Goal: Task Accomplishment & Management: Complete application form

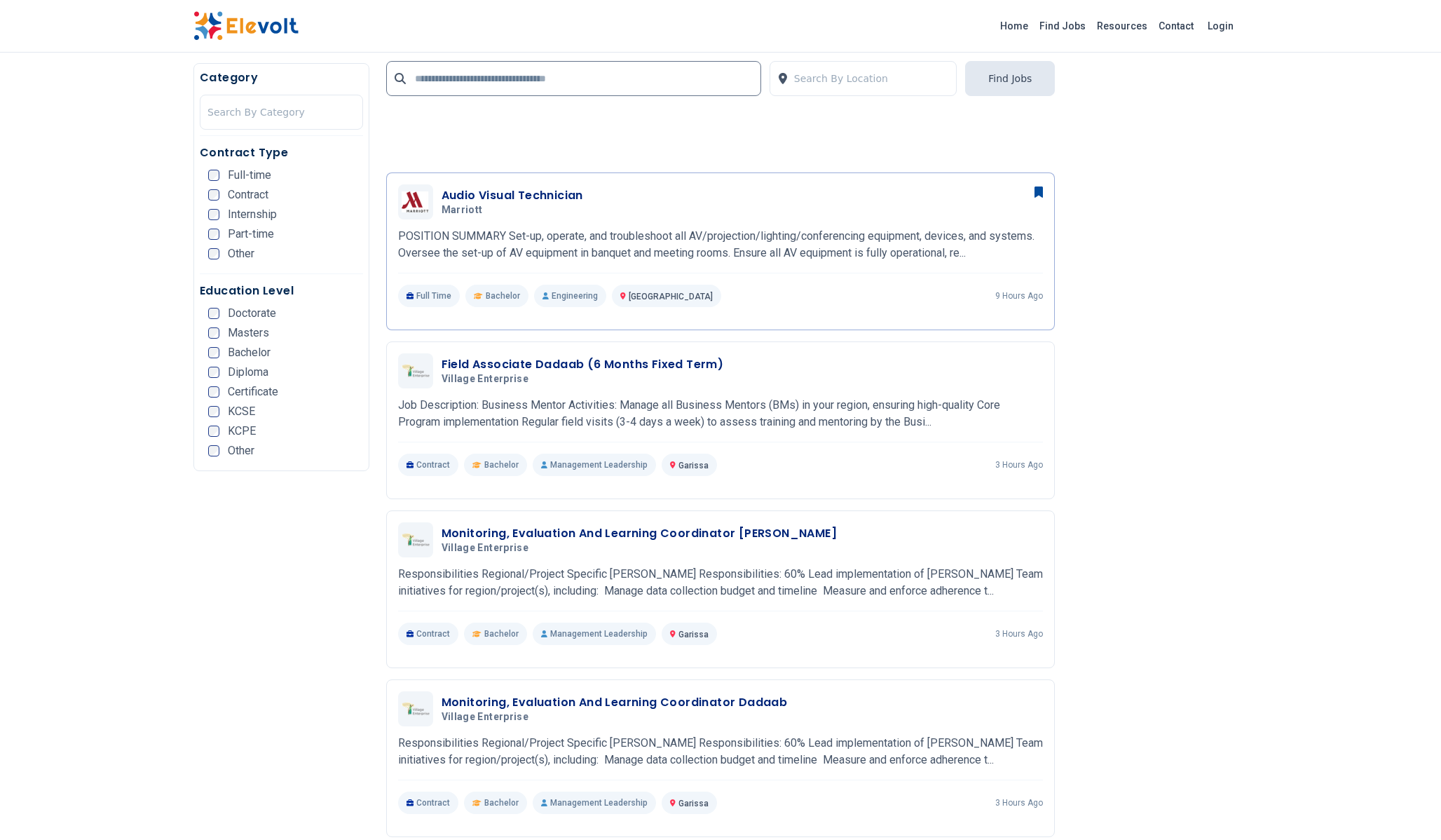
scroll to position [1299, 0]
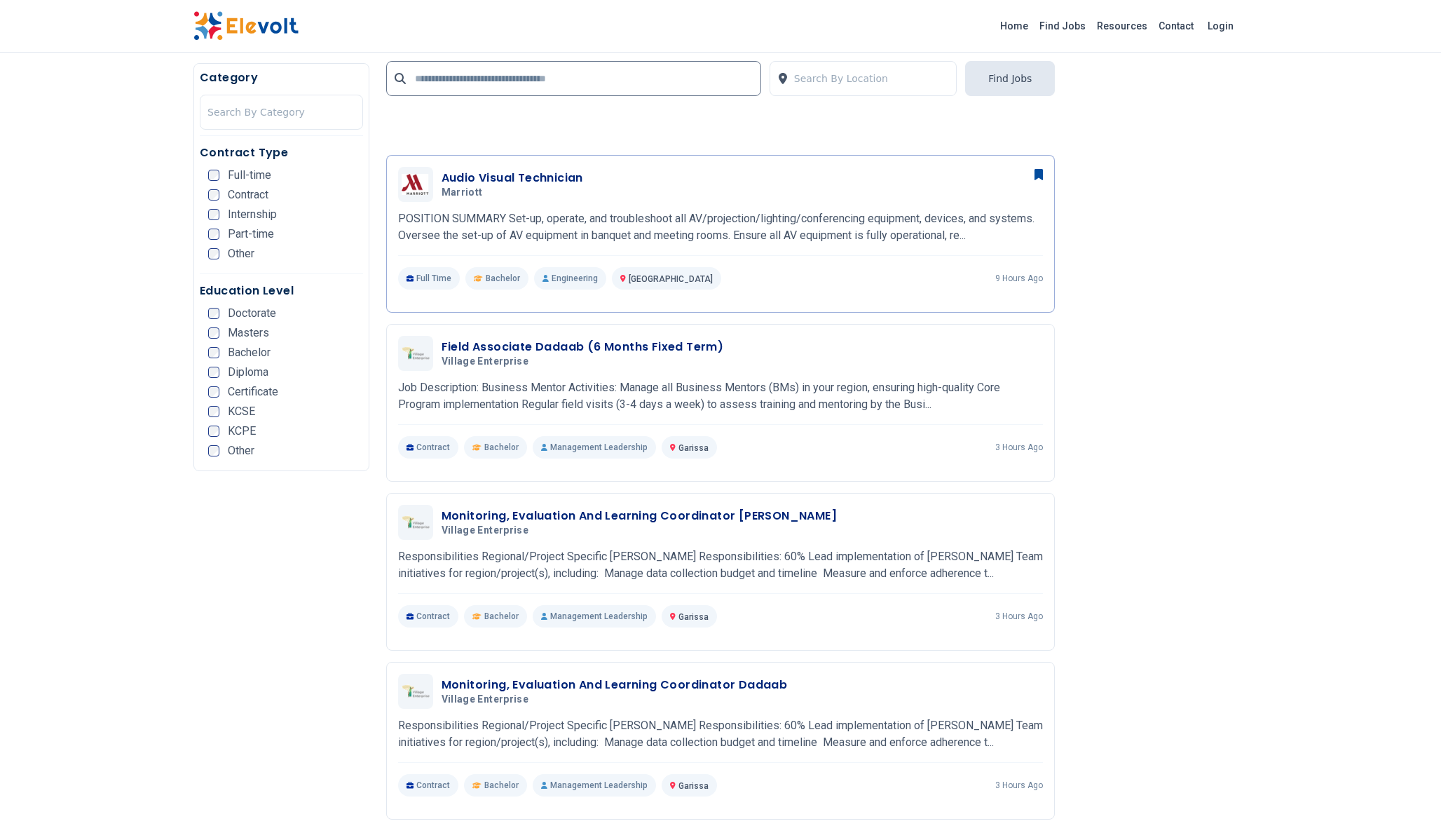
click at [647, 344] on h3 "Field Associate Dadaab (6 Months Fixed Term)" at bounding box center [583, 346] width 282 height 17
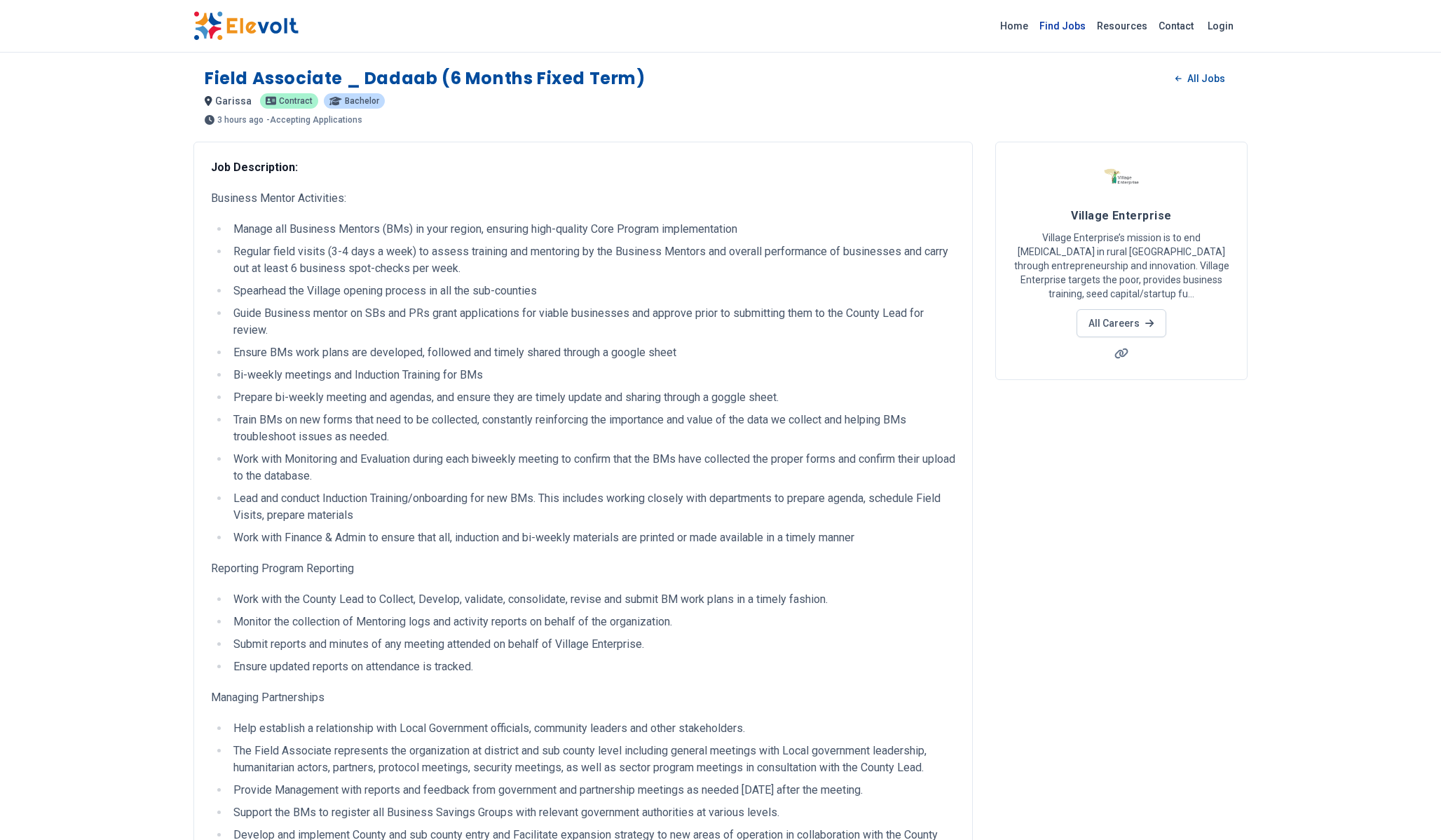
click at [1062, 33] on link "Find Jobs" at bounding box center [1063, 26] width 57 height 22
